Goal: Information Seeking & Learning: Learn about a topic

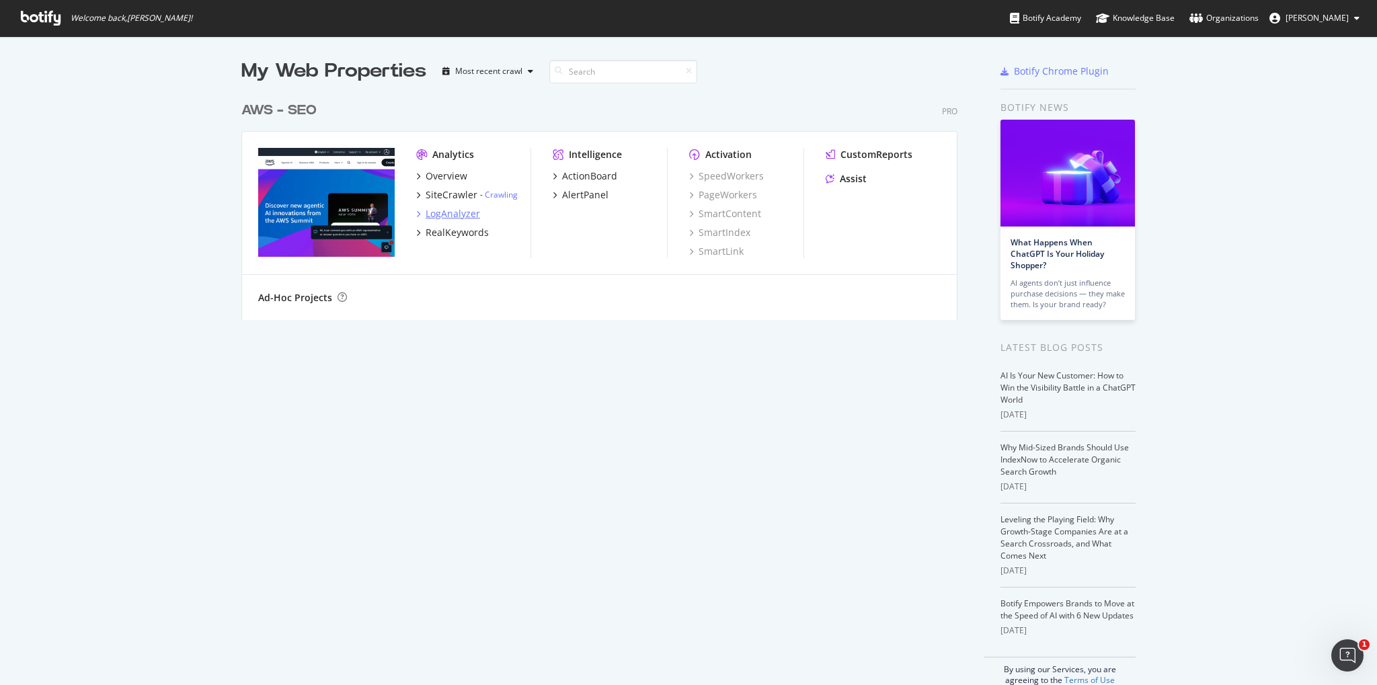
click at [454, 216] on div "LogAnalyzer" at bounding box center [453, 213] width 54 height 13
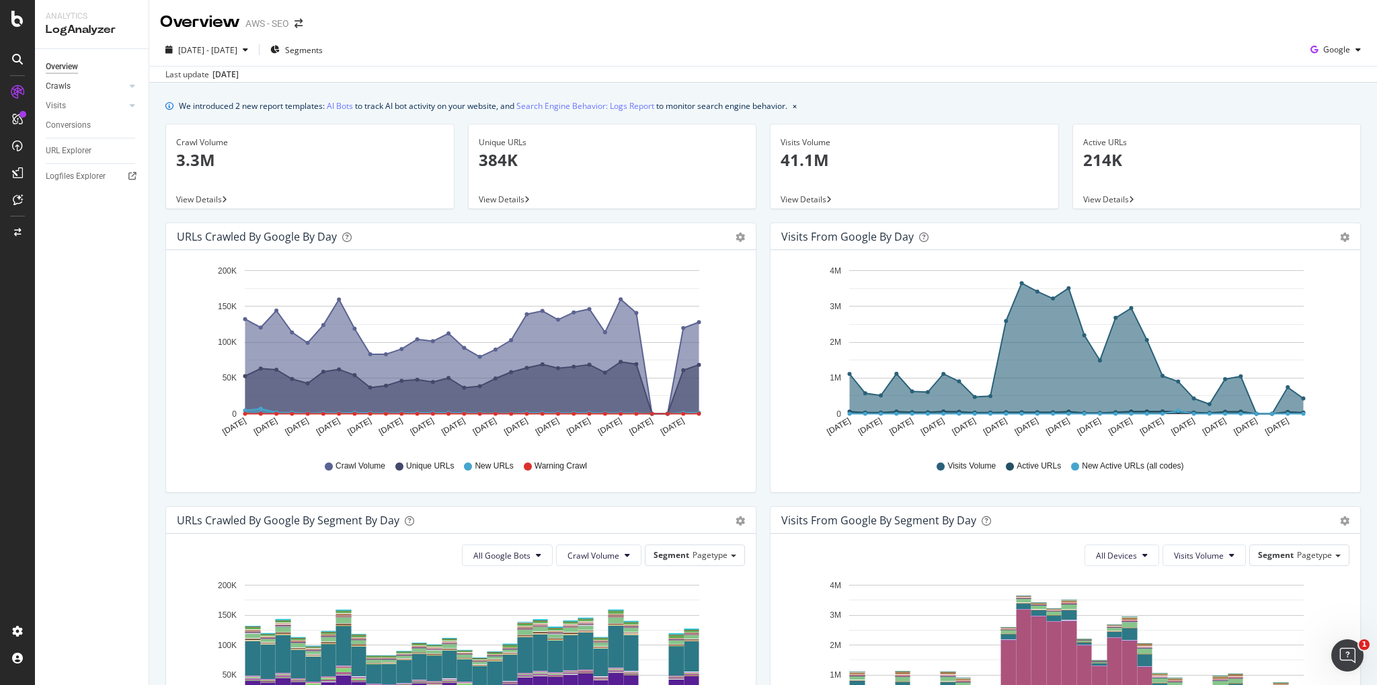
click at [122, 86] on div at bounding box center [118, 85] width 13 height 13
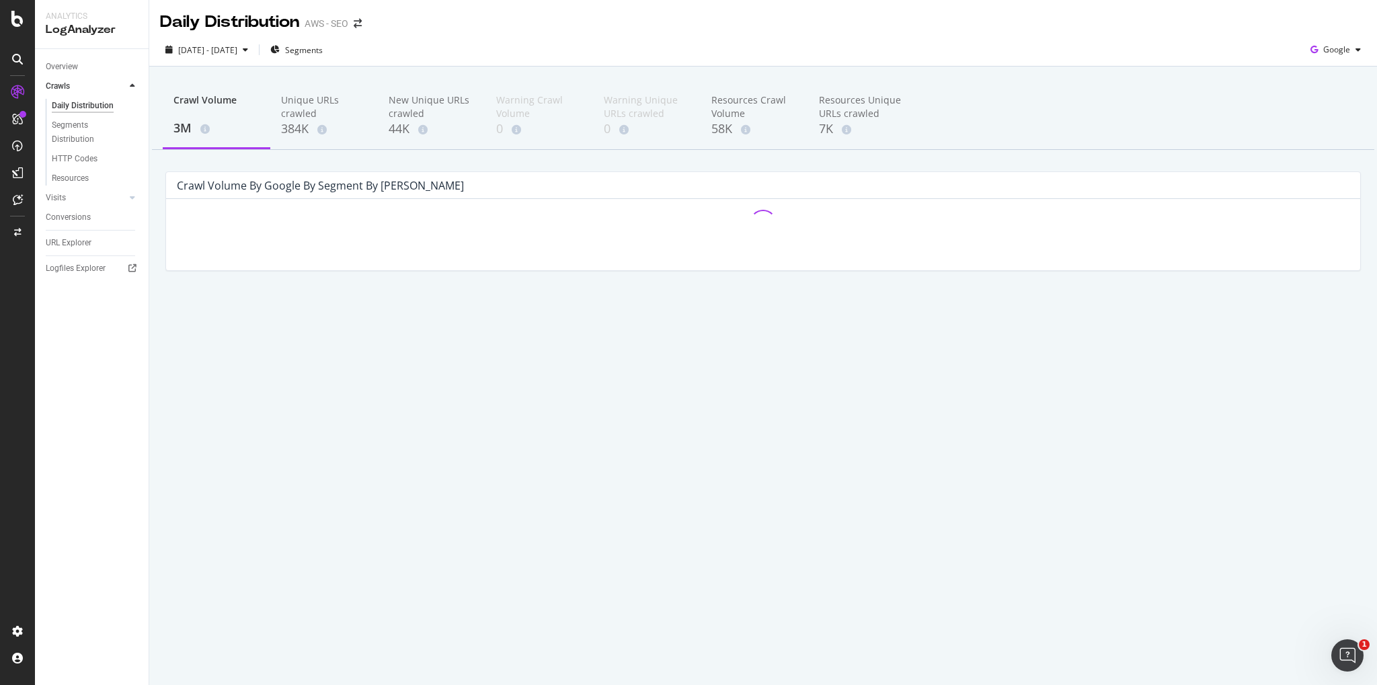
click at [135, 86] on icon at bounding box center [132, 86] width 5 height 8
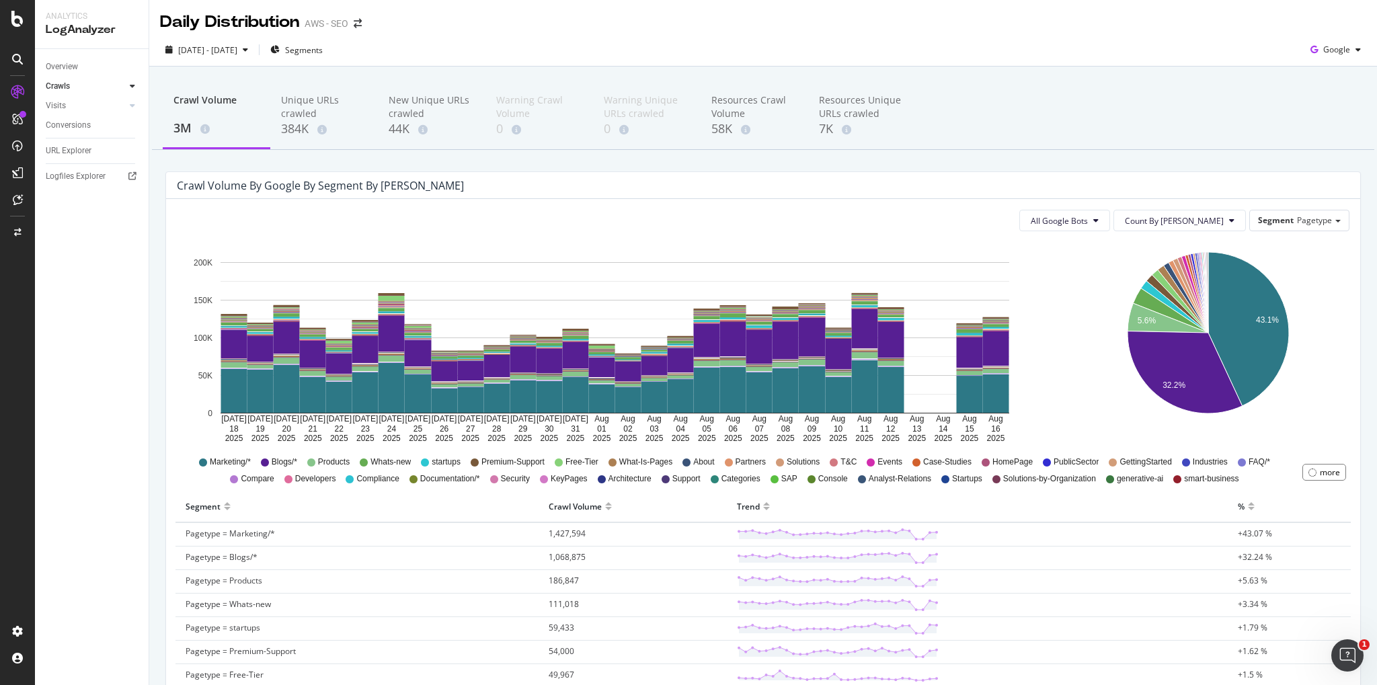
click at [127, 87] on div at bounding box center [132, 85] width 13 height 13
click at [97, 274] on div "Logfiles Explorer" at bounding box center [76, 269] width 60 height 14
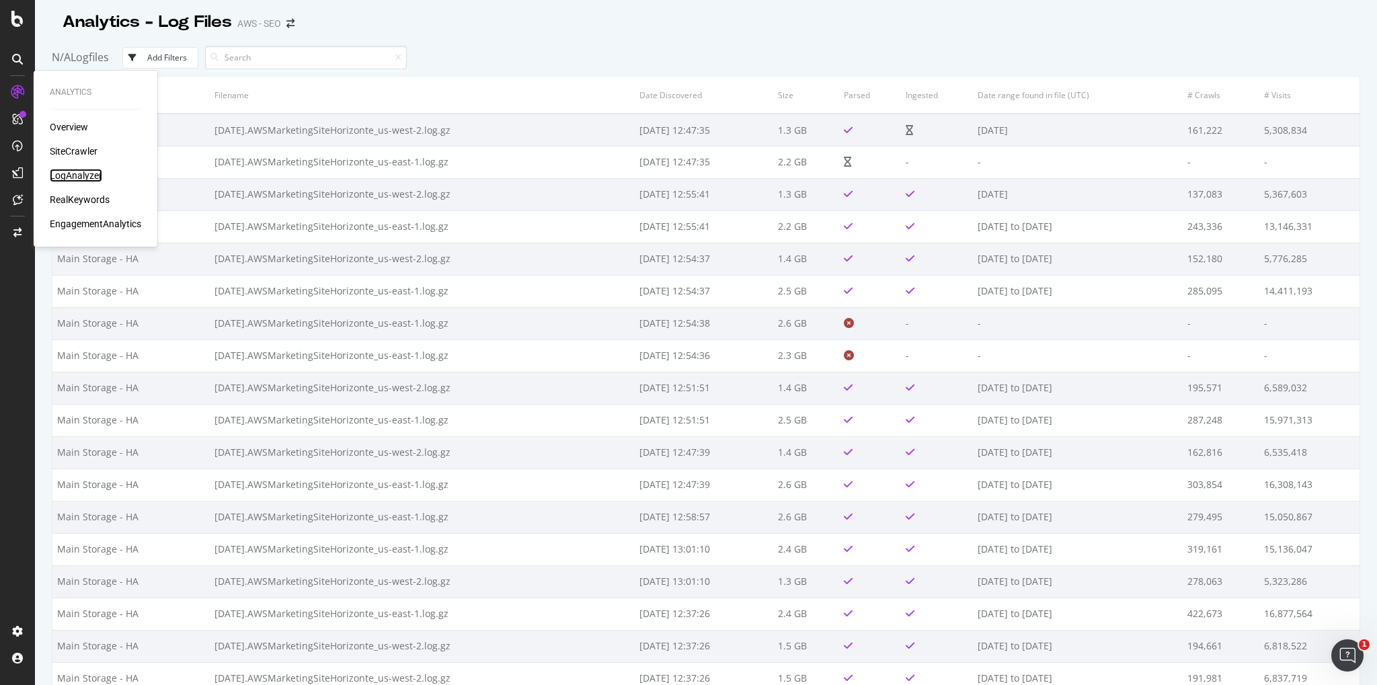
click at [93, 175] on div "LogAnalyzer" at bounding box center [76, 175] width 52 height 13
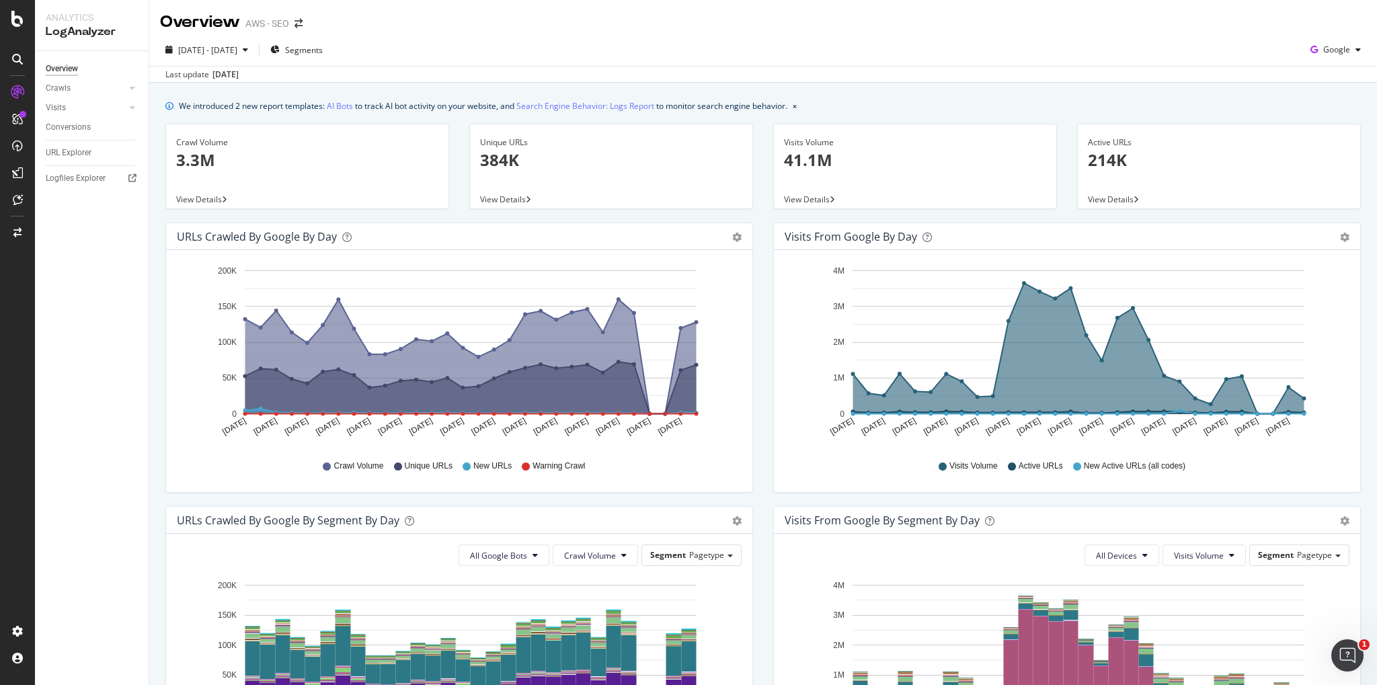
click at [246, 159] on p "3.3M" at bounding box center [307, 160] width 262 height 23
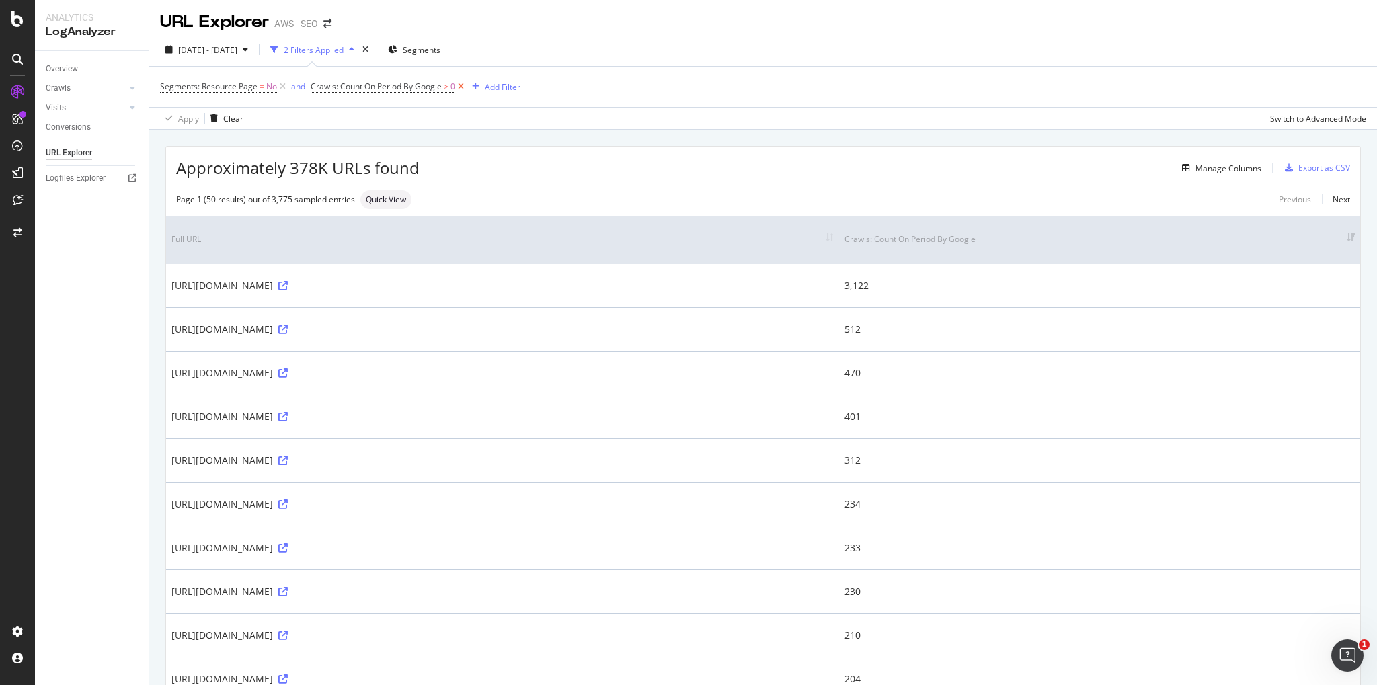
click at [465, 88] on icon at bounding box center [460, 86] width 11 height 13
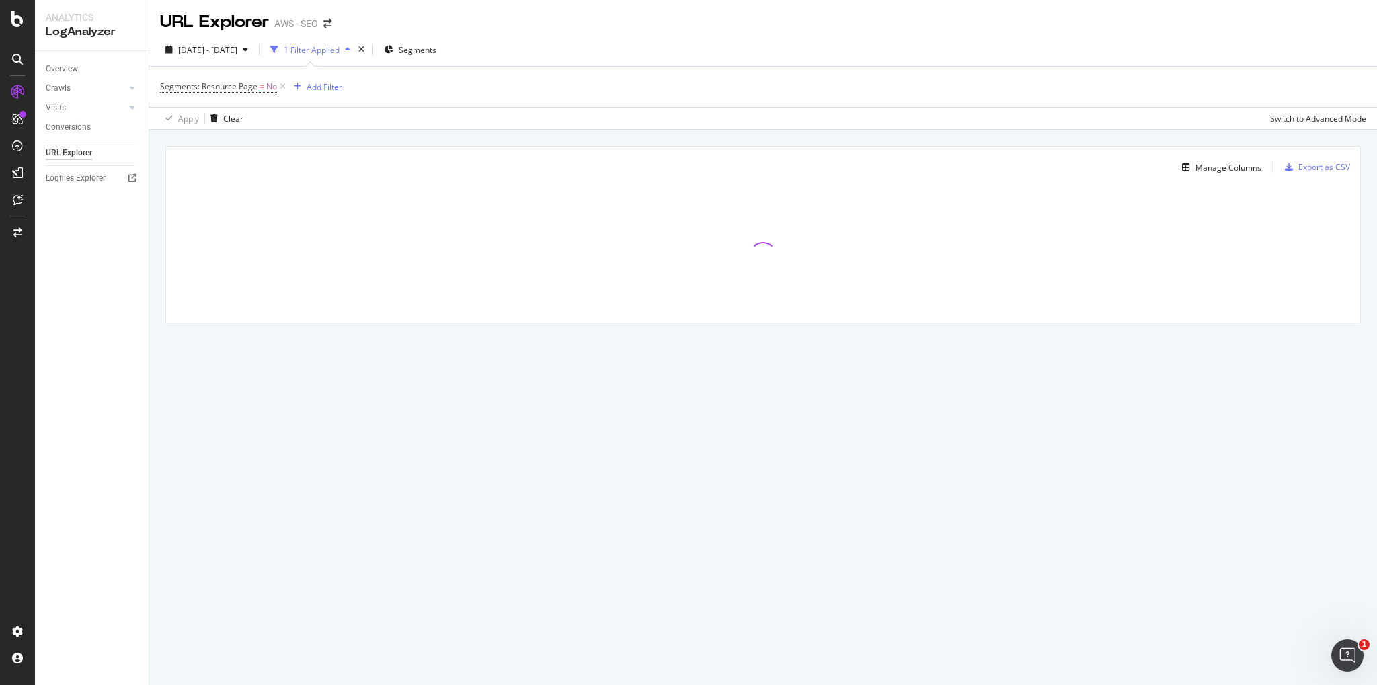
click at [315, 87] on div "Add Filter" at bounding box center [325, 86] width 36 height 11
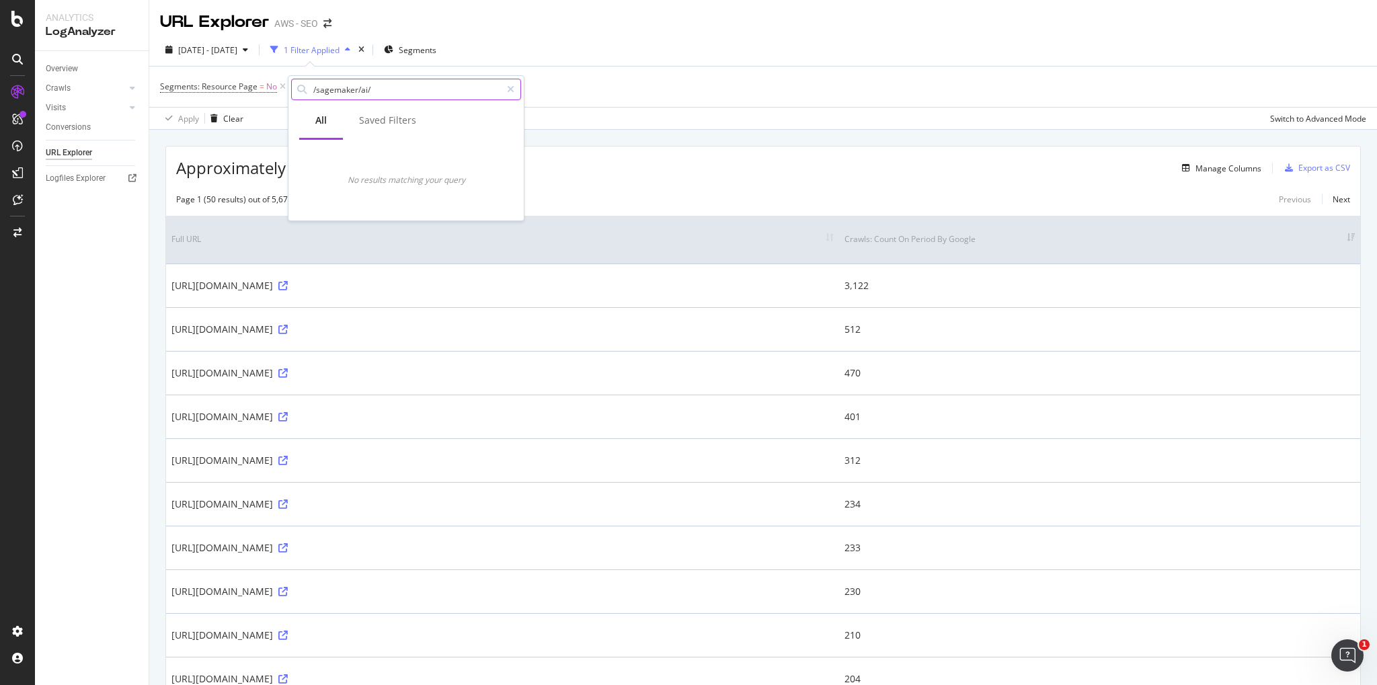
type input "/sagemaker/ai/"
click at [340, 50] on div "1 Filter Applied" at bounding box center [312, 49] width 56 height 11
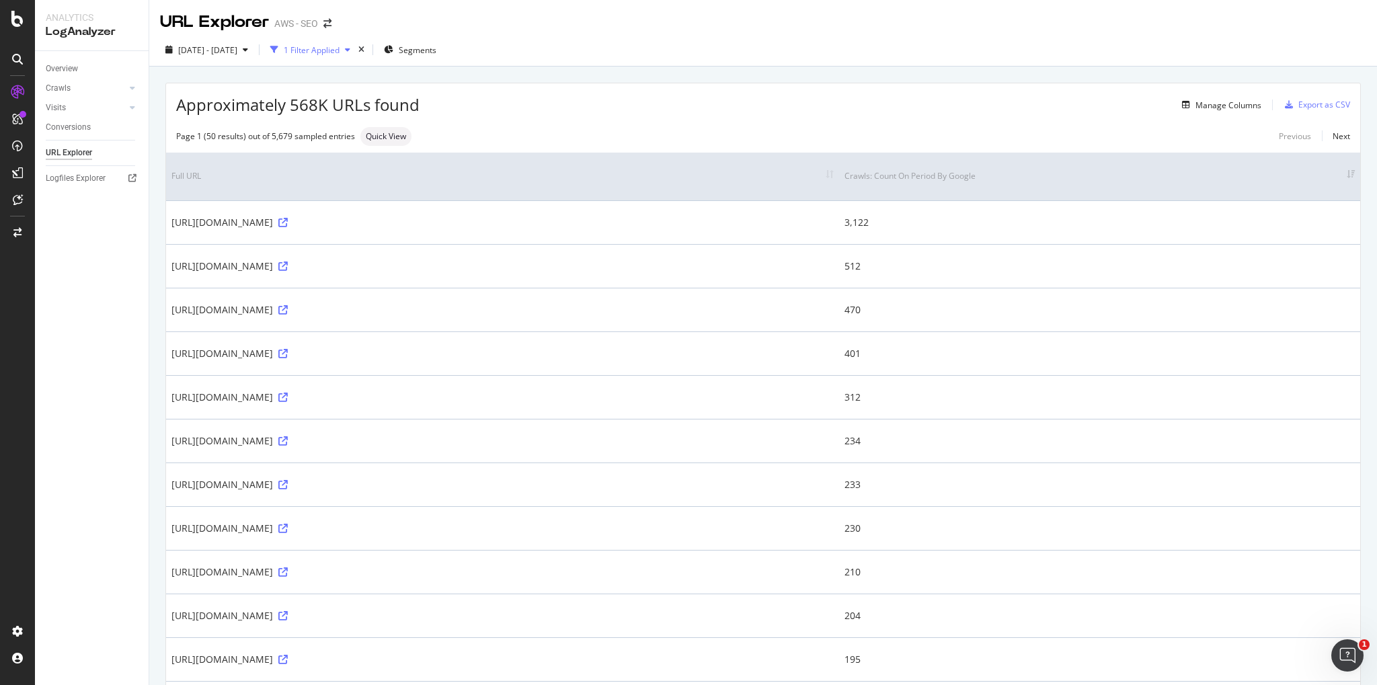
click at [284, 47] on div "button" at bounding box center [274, 49] width 19 height 19
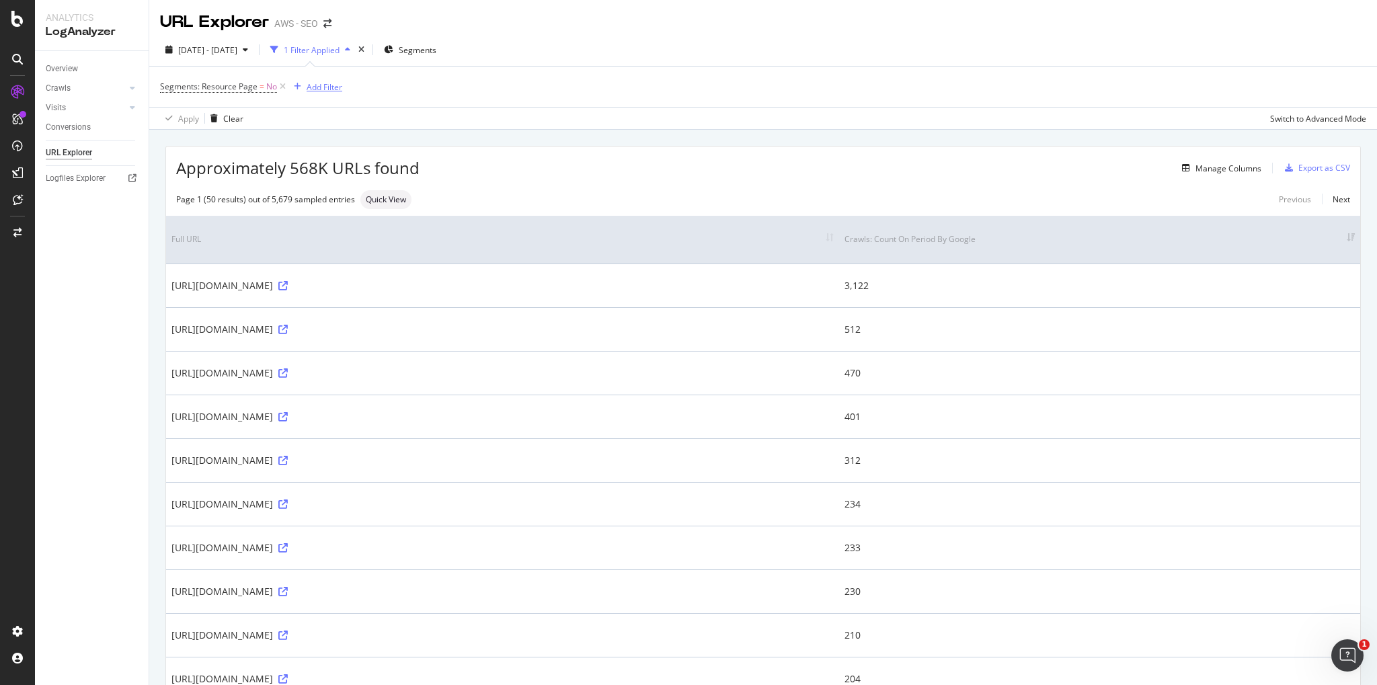
click at [328, 85] on div "Add Filter" at bounding box center [325, 86] width 36 height 11
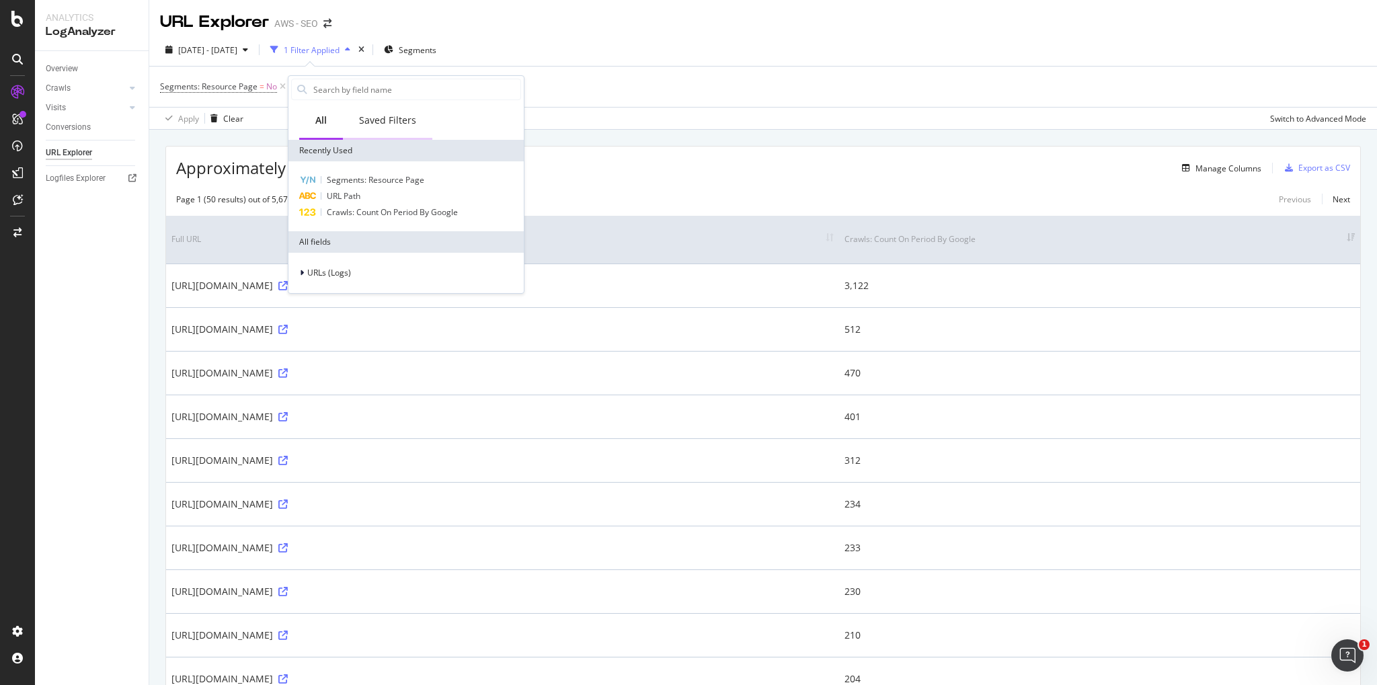
click at [388, 121] on div "Saved Filters" at bounding box center [387, 120] width 57 height 13
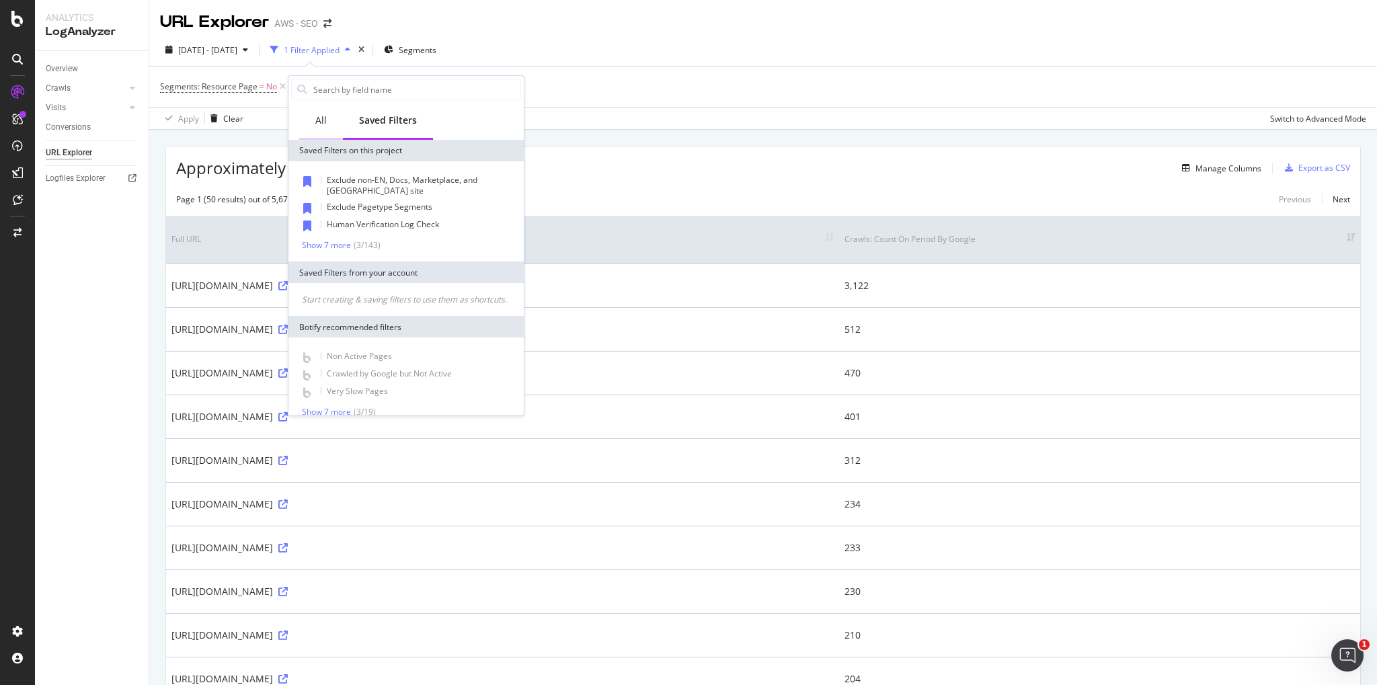
click at [313, 121] on div "All" at bounding box center [321, 121] width 44 height 37
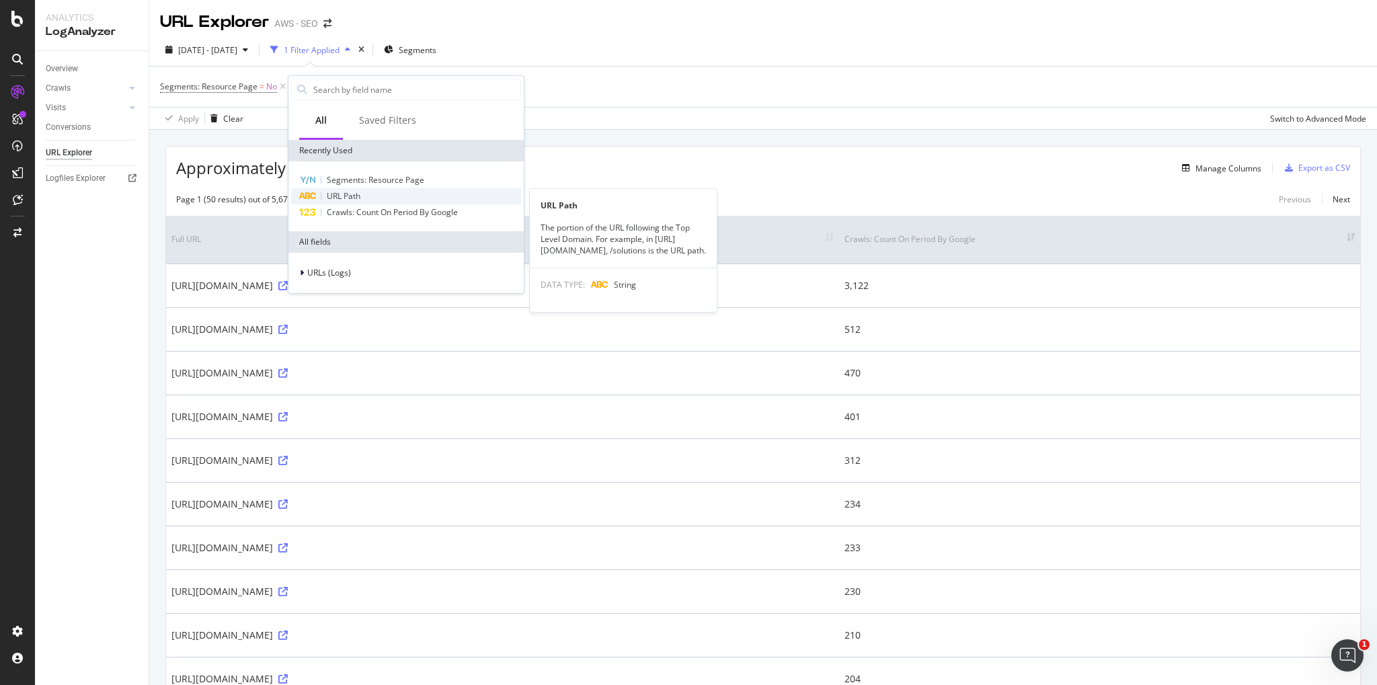
click at [359, 200] on span "URL Path" at bounding box center [344, 195] width 34 height 11
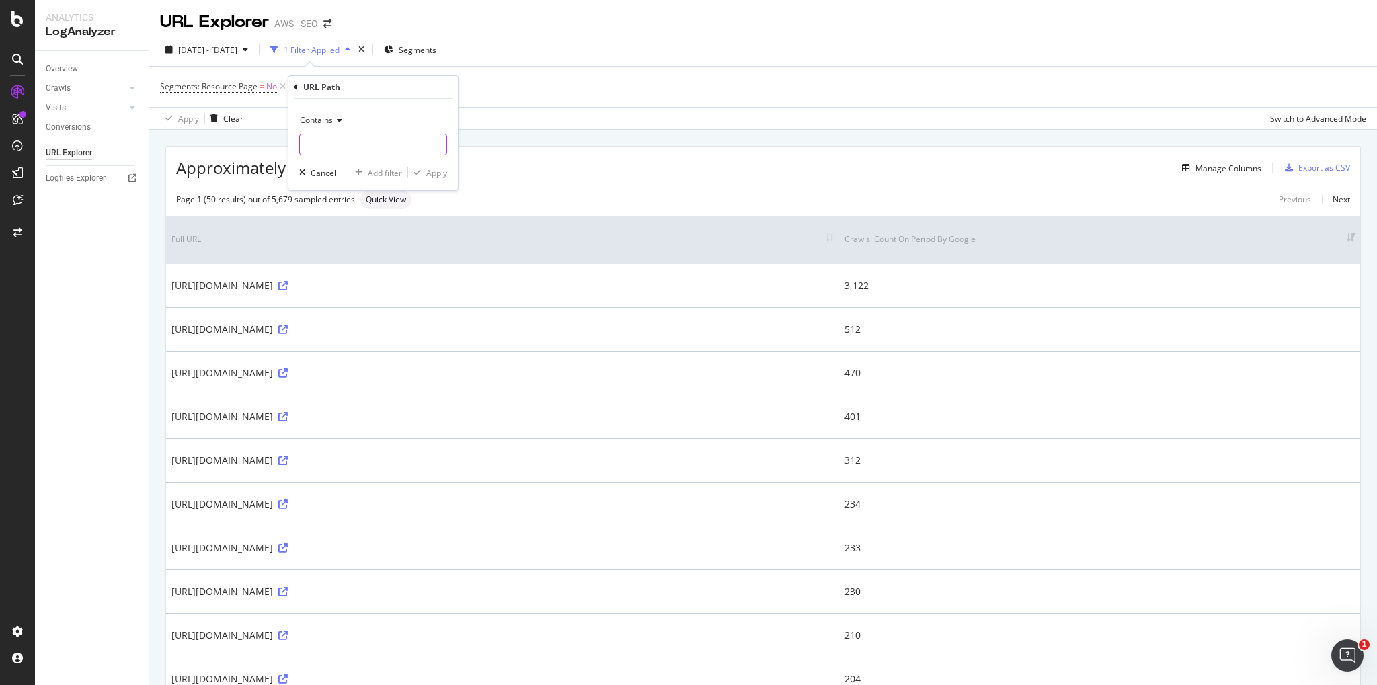
click at [379, 145] on input "text" at bounding box center [373, 145] width 147 height 22
type input "/sagemaker/ai/"
click at [439, 177] on div "Apply" at bounding box center [436, 172] width 21 height 11
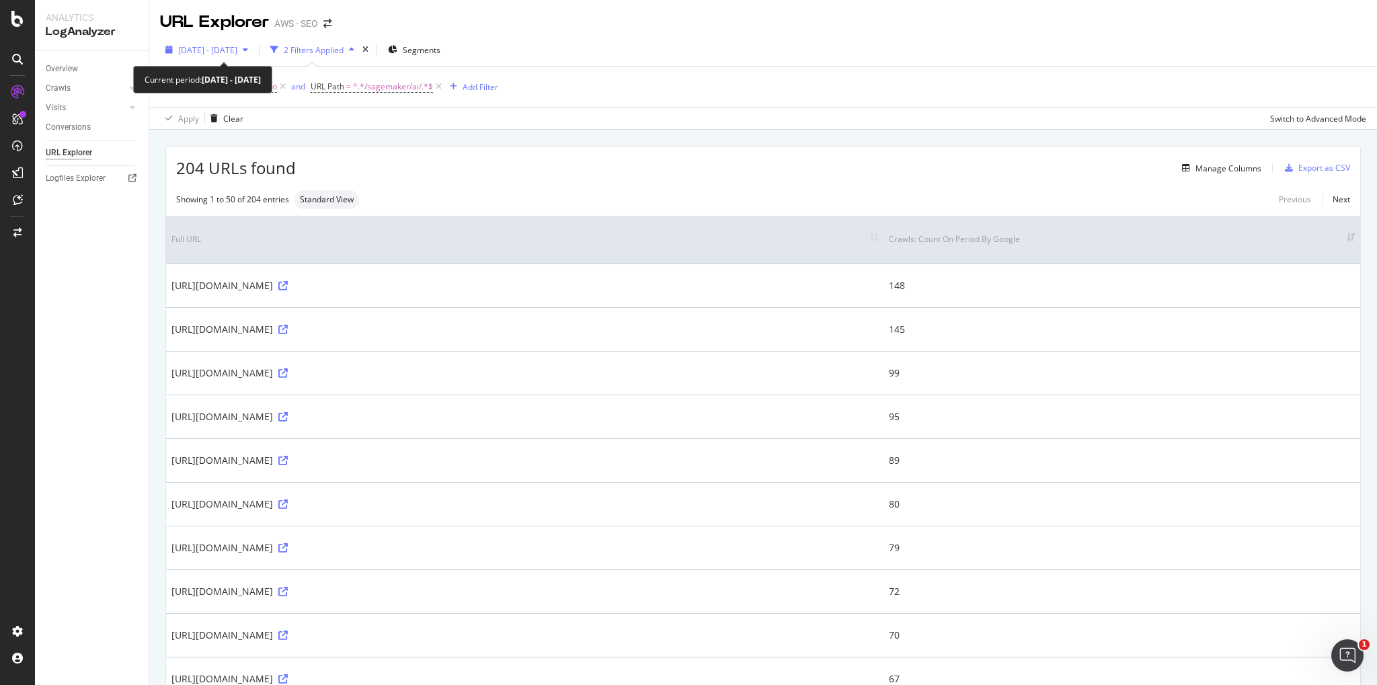
click at [248, 50] on icon "button" at bounding box center [245, 50] width 5 height 8
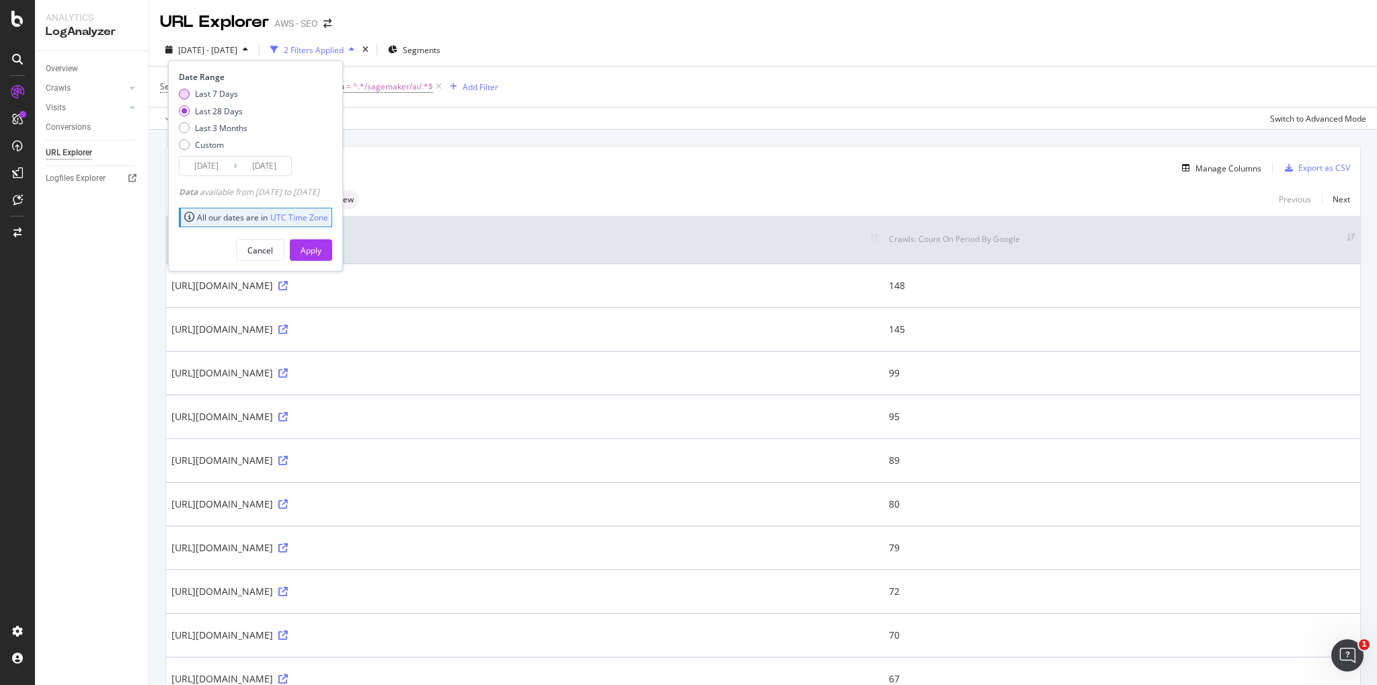
click at [189, 93] on div "Last 7 Days" at bounding box center [184, 94] width 11 height 11
type input "2025/08/10"
click at [321, 256] on div "Apply" at bounding box center [311, 250] width 21 height 20
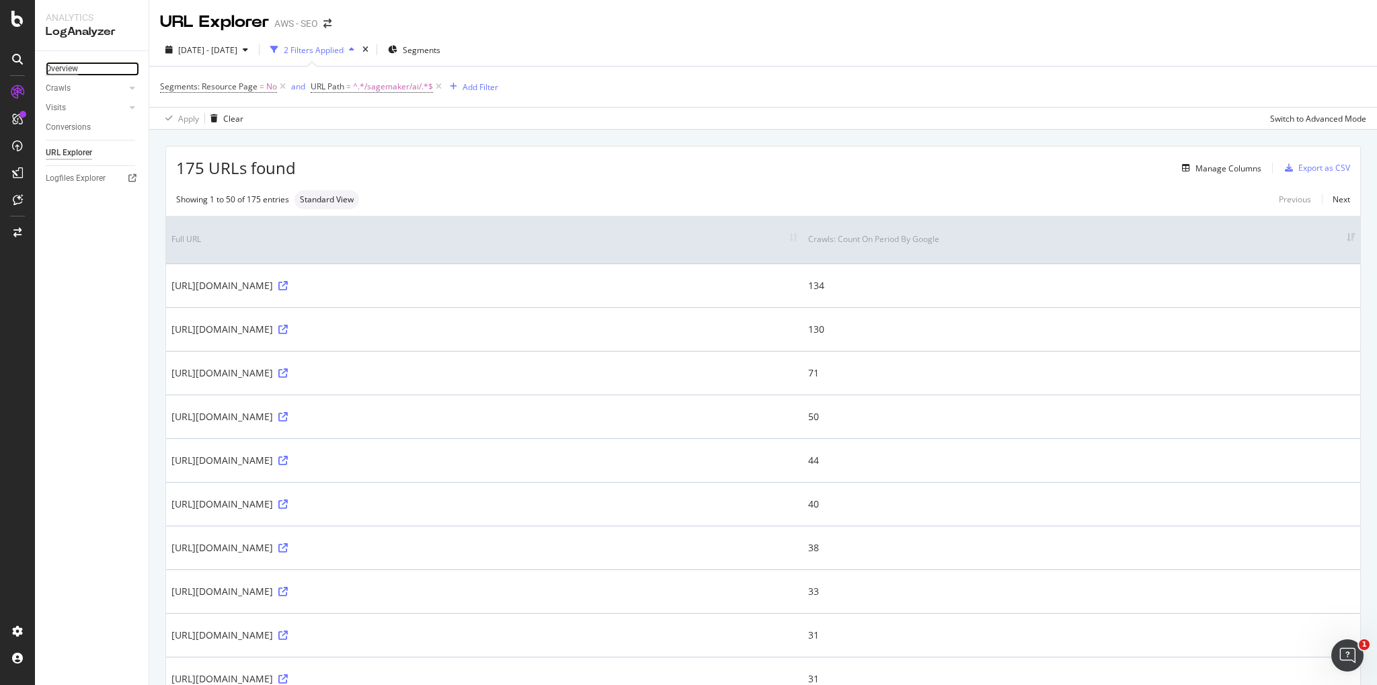
click at [75, 70] on div "Overview" at bounding box center [62, 69] width 32 height 14
